Goal: Transaction & Acquisition: Obtain resource

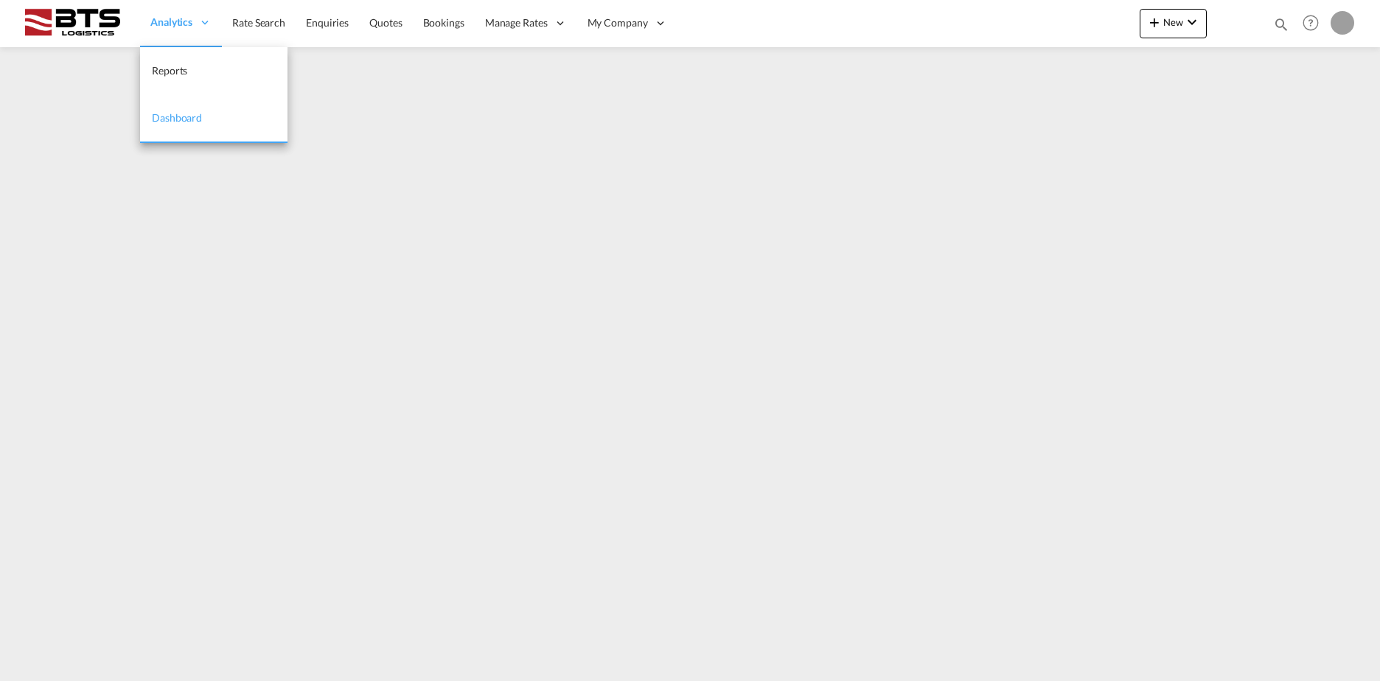
click at [161, 19] on span "Analytics" at bounding box center [171, 22] width 42 height 15
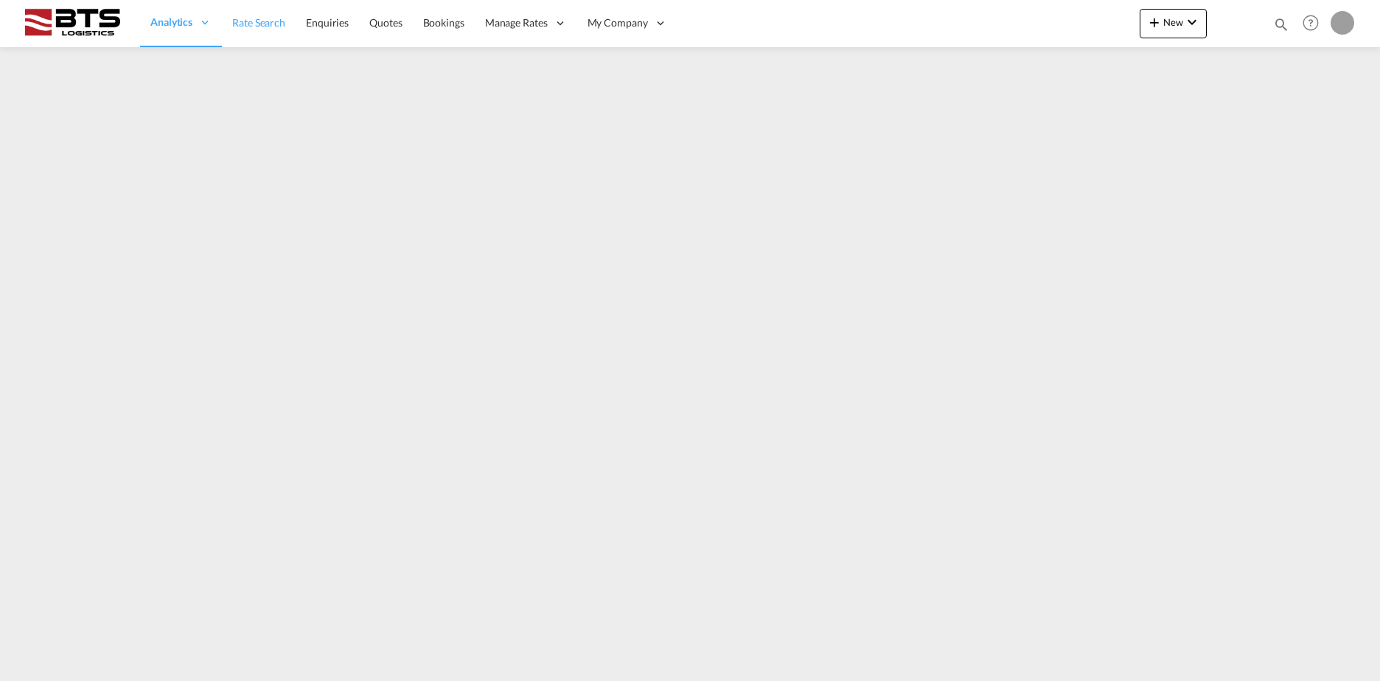
click at [290, 27] on link "Rate Search" at bounding box center [259, 23] width 74 height 48
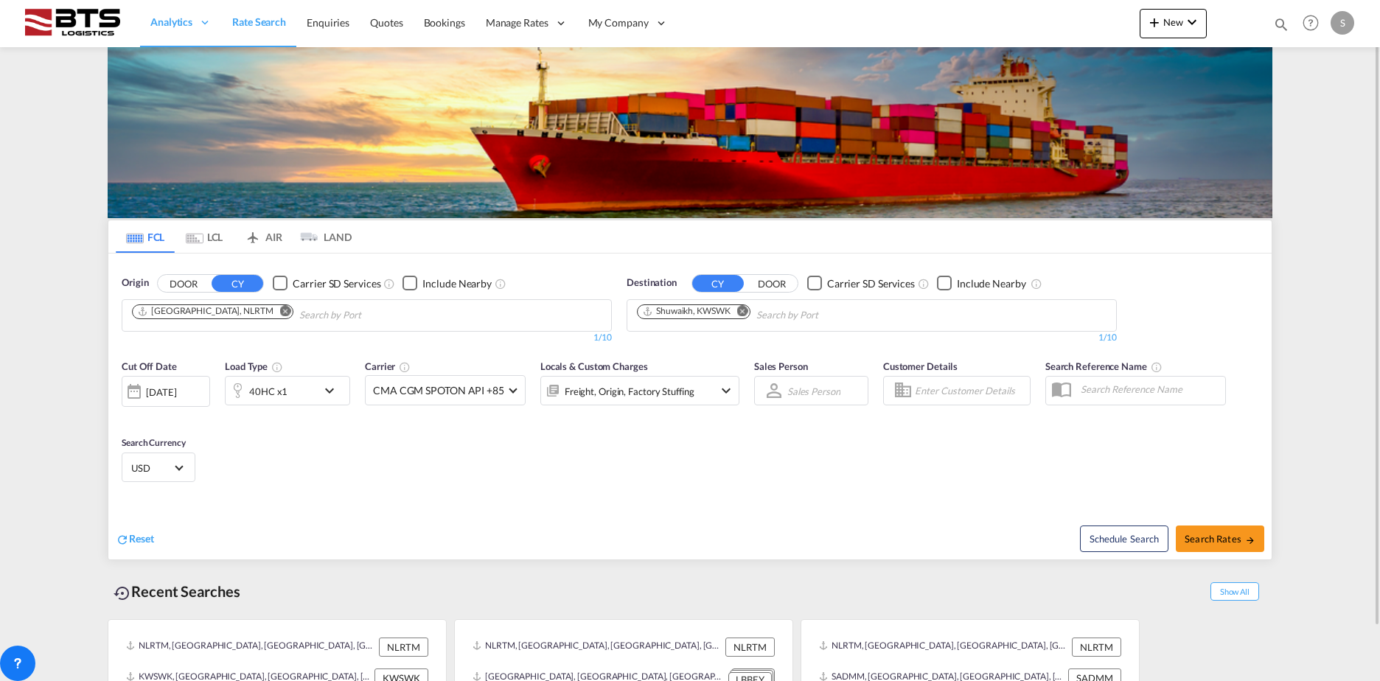
click at [280, 312] on md-icon "Remove" at bounding box center [285, 310] width 11 height 11
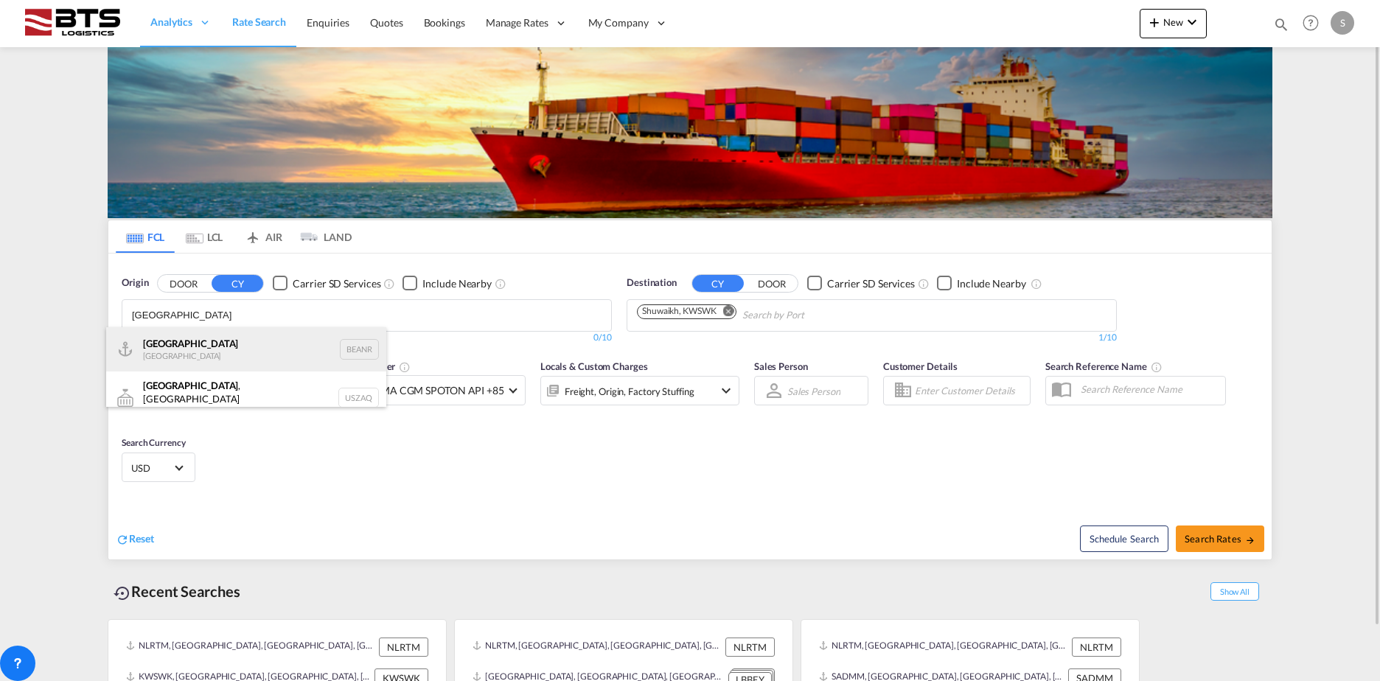
type input "[GEOGRAPHIC_DATA]"
click at [215, 369] on div "Antwerp [GEOGRAPHIC_DATA] BEANR" at bounding box center [246, 349] width 280 height 44
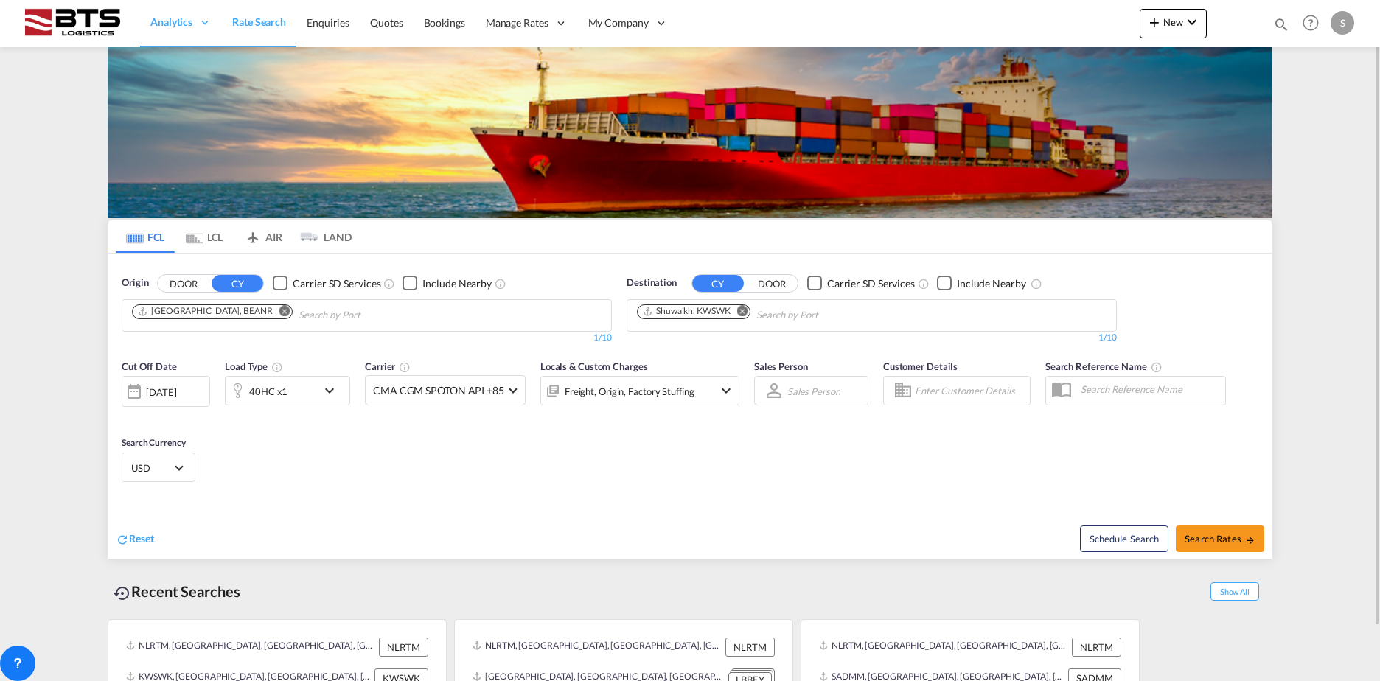
click at [745, 308] on md-icon "Remove" at bounding box center [742, 310] width 11 height 11
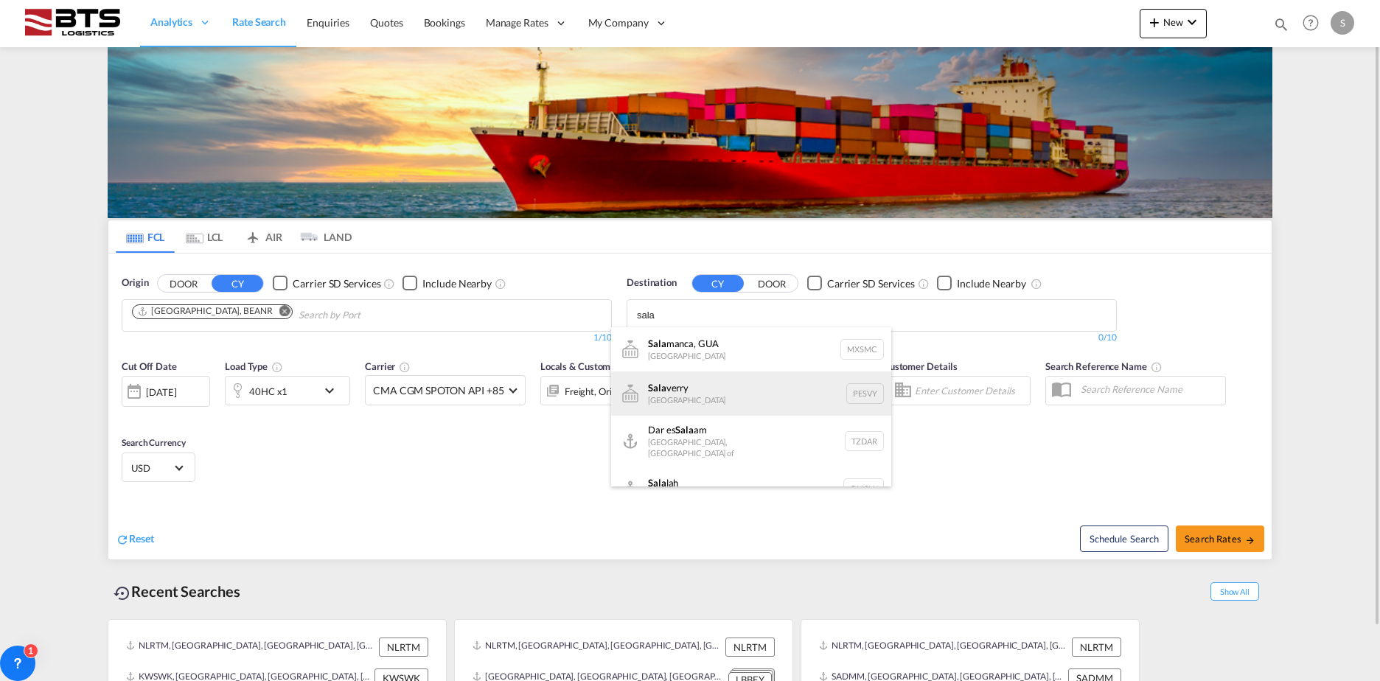
scroll to position [18, 0]
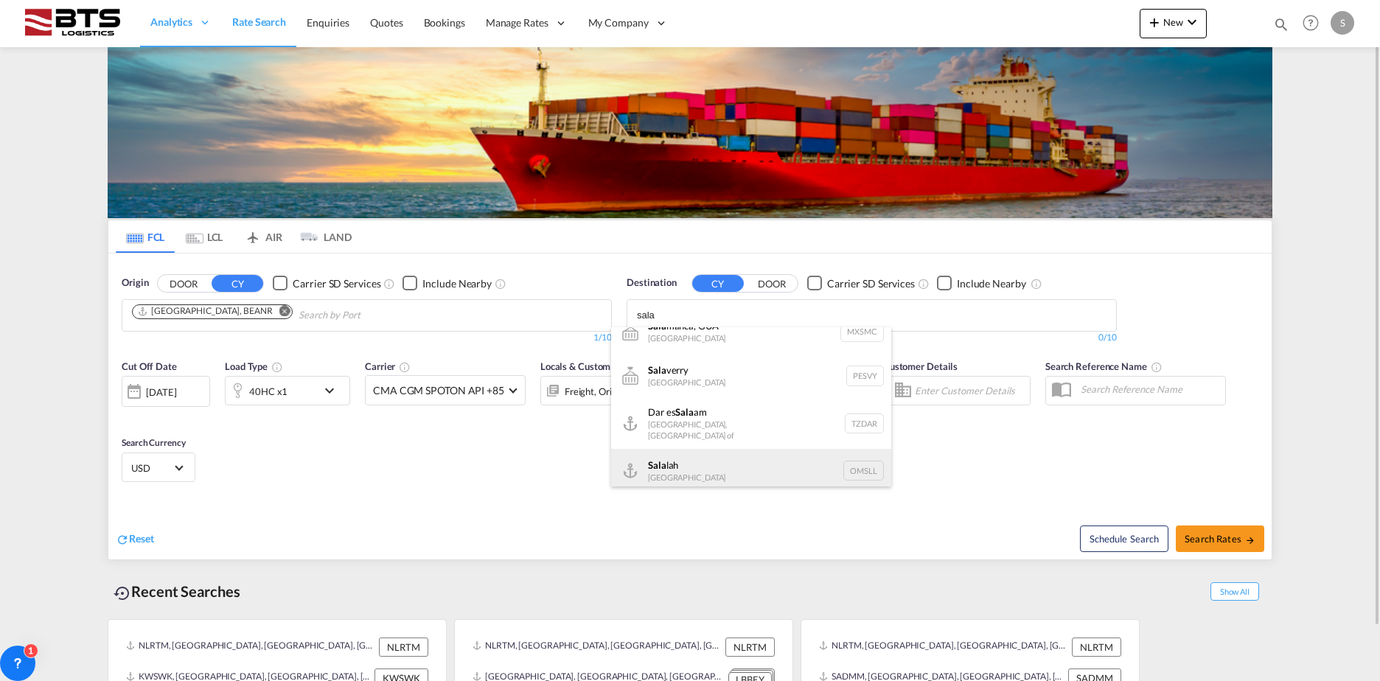
type input "sala"
click at [714, 456] on div "Sala lah [GEOGRAPHIC_DATA] [GEOGRAPHIC_DATA]" at bounding box center [751, 471] width 280 height 44
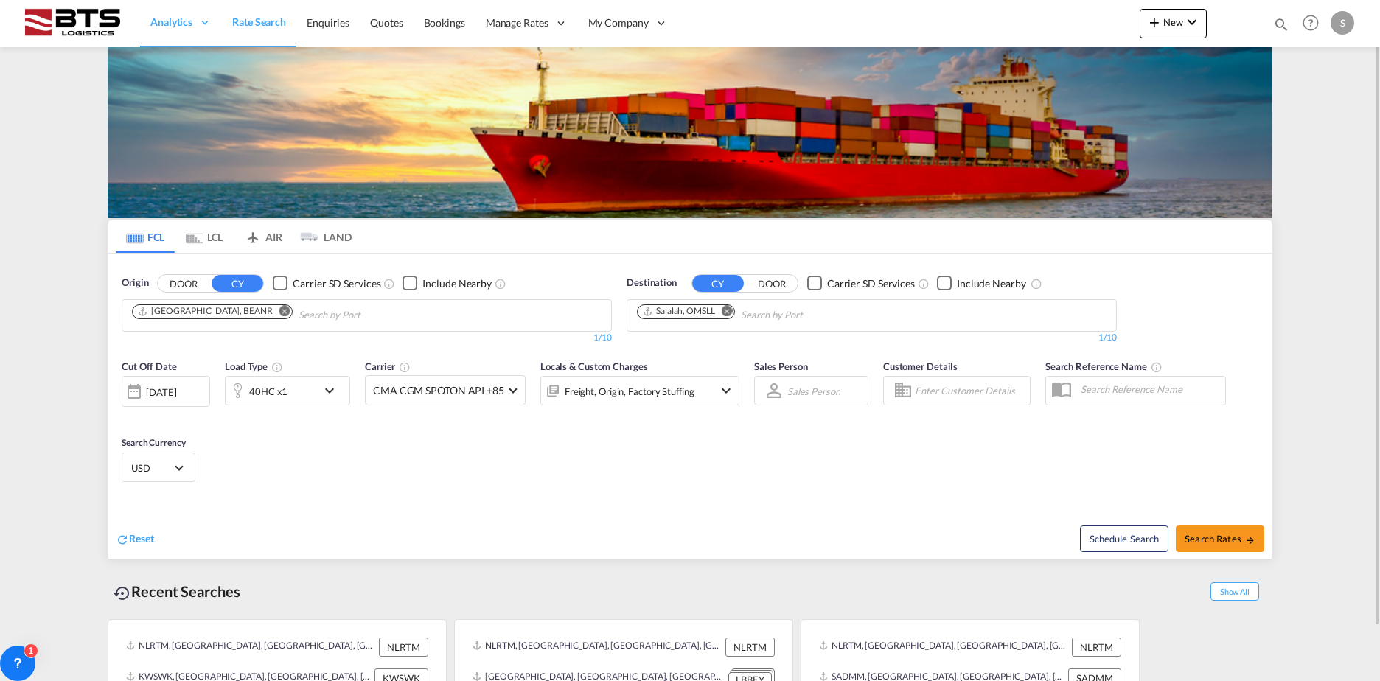
scroll to position [0, 0]
click at [287, 389] on div "40HC x1" at bounding box center [271, 390] width 91 height 29
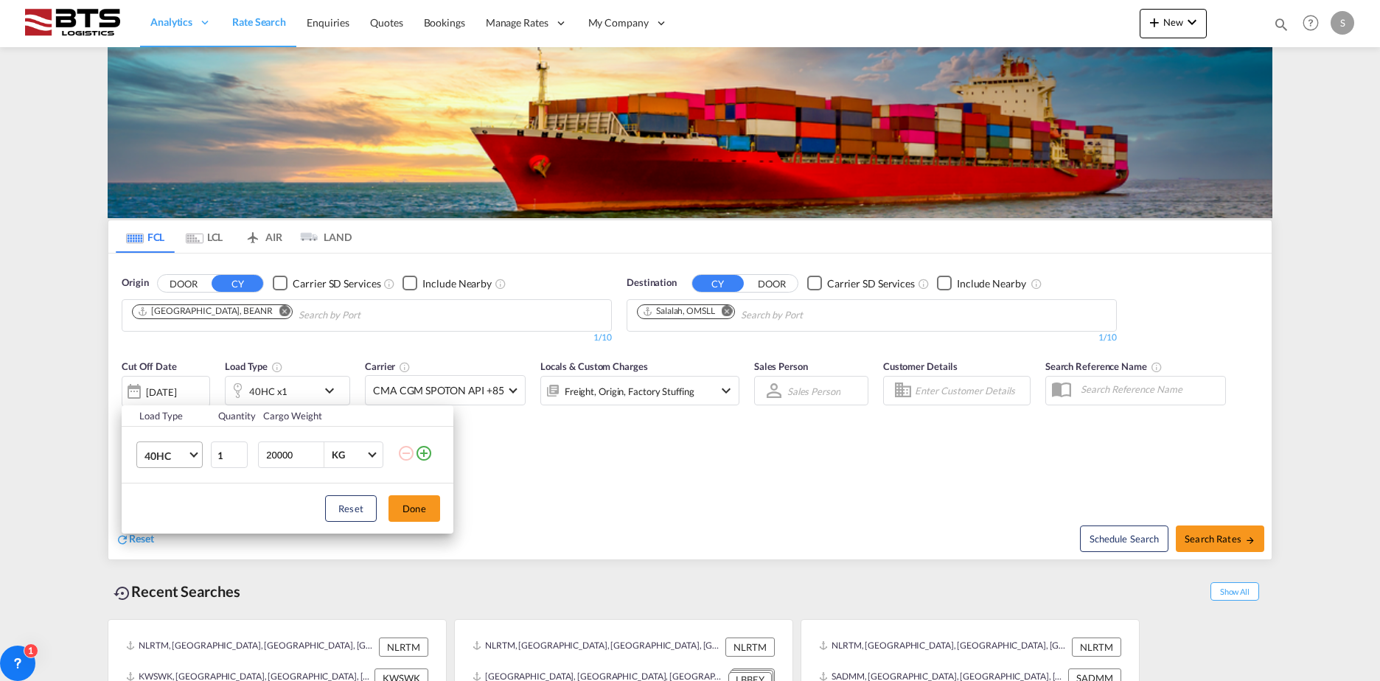
click at [178, 461] on span "40HC" at bounding box center [166, 456] width 43 height 15
click at [175, 381] on md-option "20GP" at bounding box center [183, 384] width 100 height 35
click at [420, 512] on button "Done" at bounding box center [415, 508] width 52 height 27
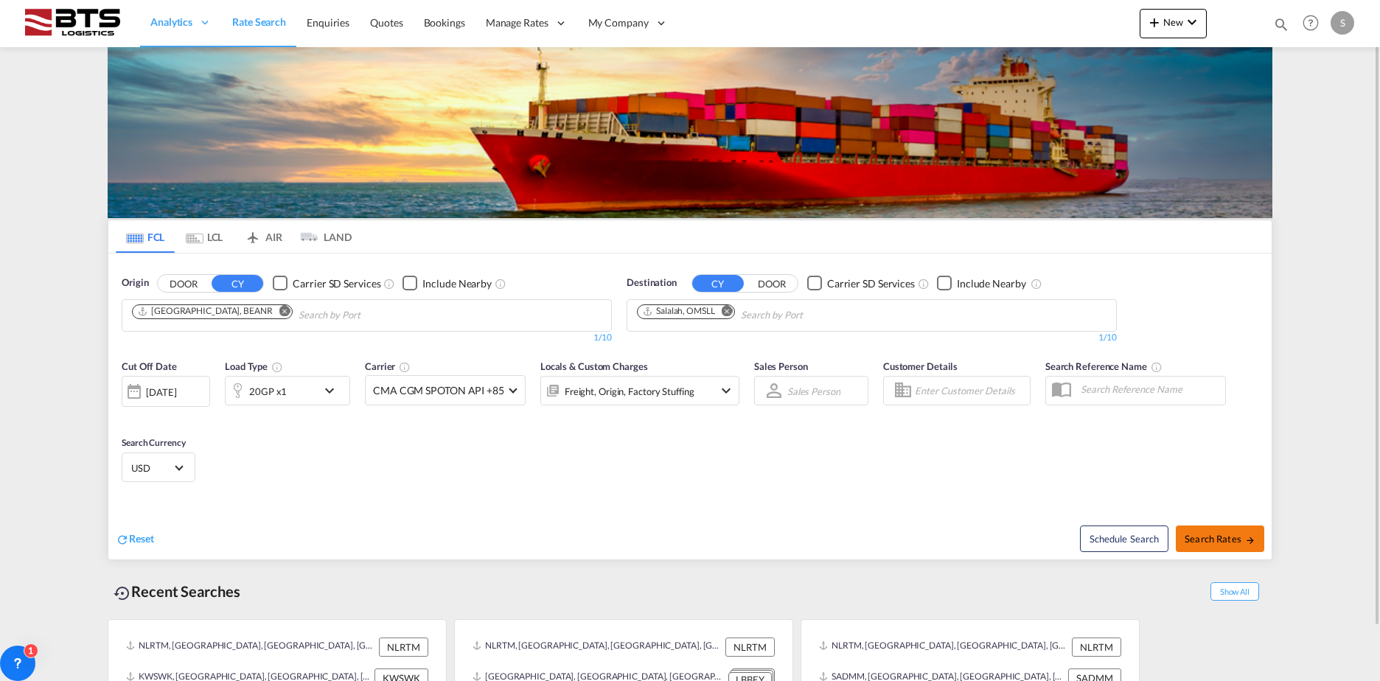
click at [1218, 534] on span "Search Rates" at bounding box center [1220, 539] width 71 height 12
type input "BEANR to OMSLL / [DATE]"
